Goal: Find specific page/section: Find specific page/section

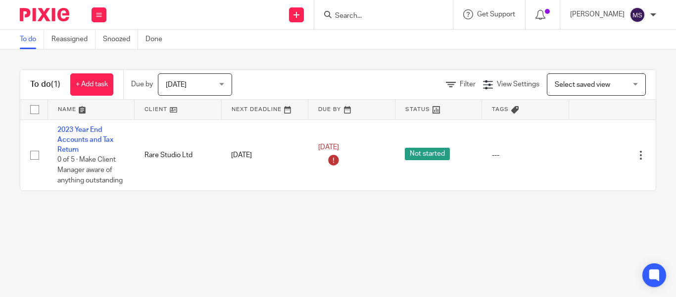
click at [334, 13] on input "Search" at bounding box center [378, 16] width 89 height 9
type input "bt west"
click at [356, 36] on link at bounding box center [393, 38] width 123 height 15
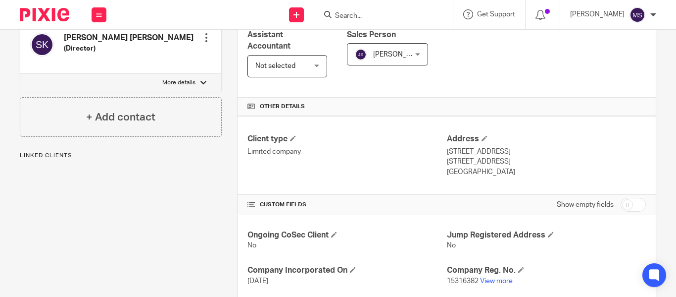
scroll to position [254, 0]
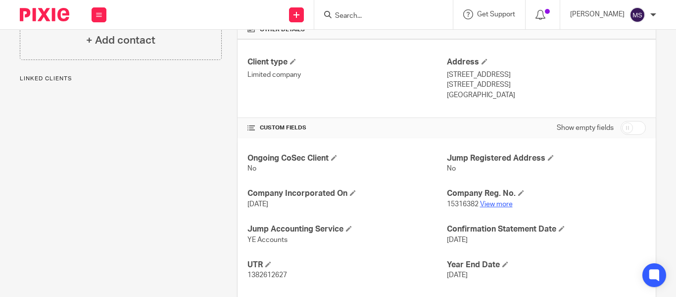
click at [487, 204] on link "View more" at bounding box center [496, 203] width 33 height 7
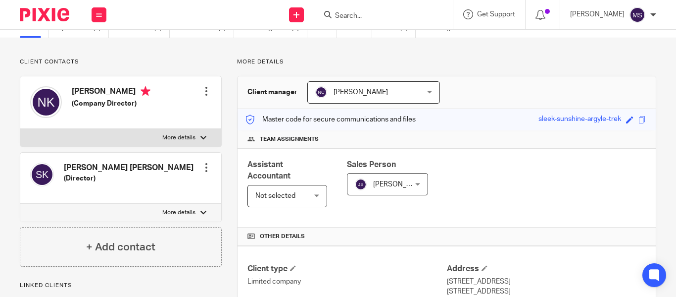
scroll to position [0, 0]
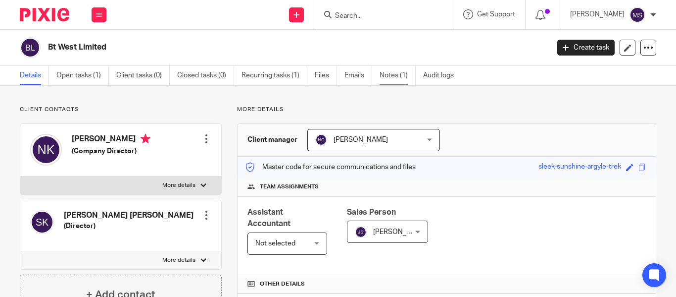
click at [390, 80] on link "Notes (1)" at bounding box center [398, 75] width 36 height 19
